Goal: Task Accomplishment & Management: Complete application form

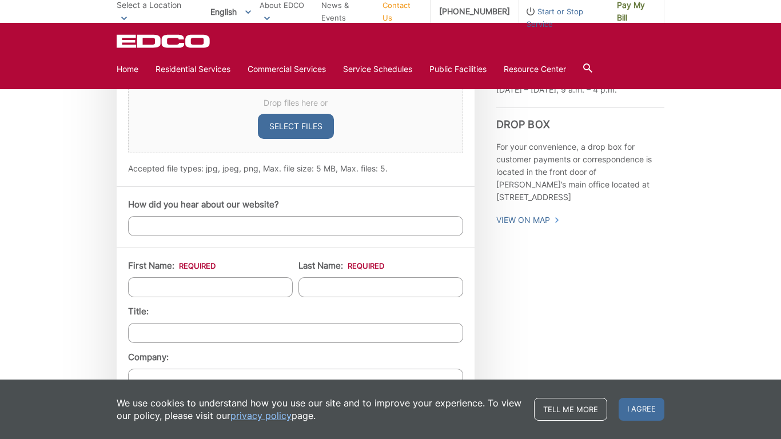
scroll to position [774, 0]
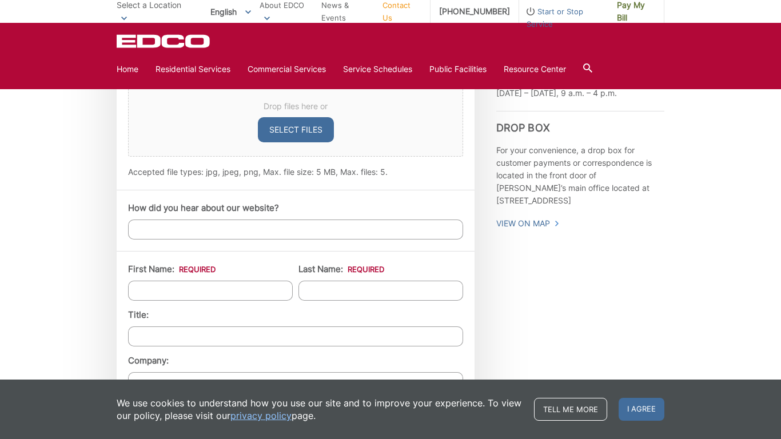
type textarea "Virtual Assistant Services"
type input "[URL][DOMAIN_NAME]"
type input "[PERSON_NAME]"
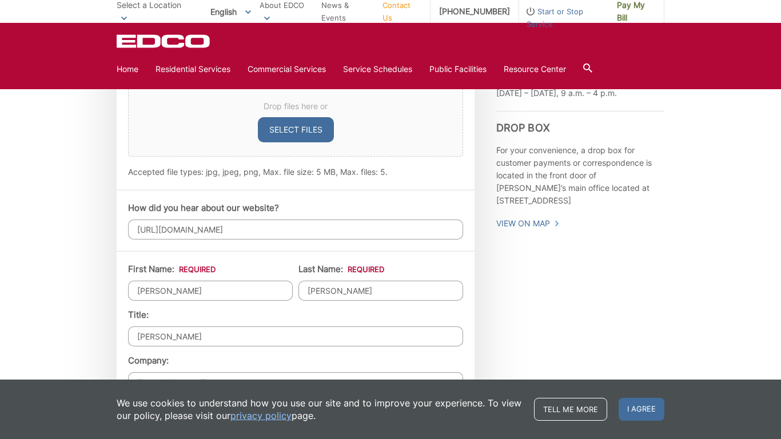
type input "Trusted Support Team"
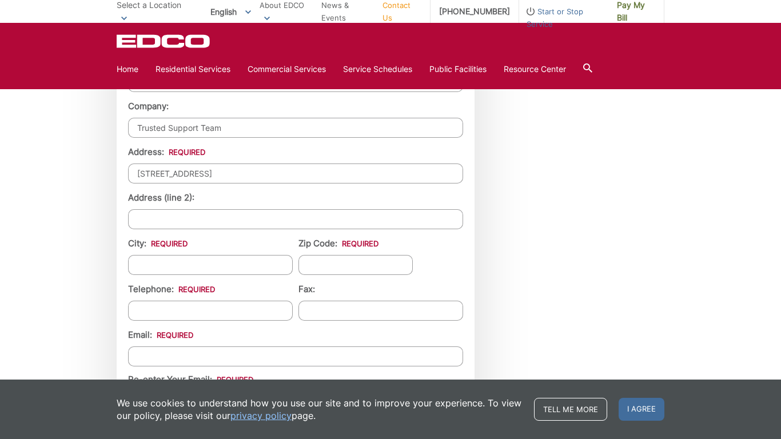
type input "[STREET_ADDRESS]"
type input "Faketown"
type input "90210"
type input "[PHONE_NUMBER]"
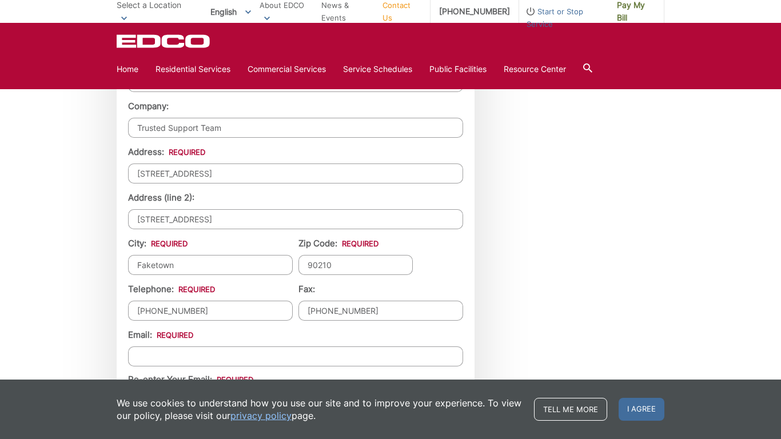
type input "[PHONE_NUMBER]"
type input "[PERSON_NAME][EMAIL_ADDRESS][DOMAIN_NAME]"
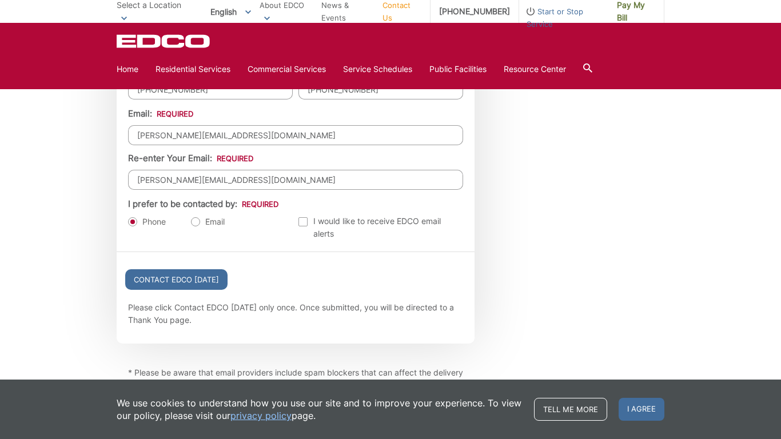
scroll to position [1368, 0]
